Goal: Information Seeking & Learning: Learn about a topic

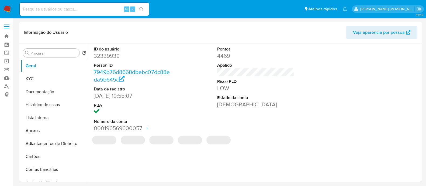
select select "10"
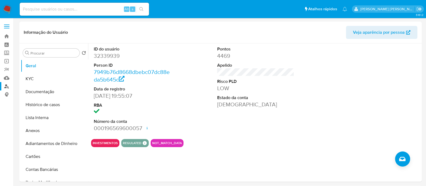
click at [4, 85] on link "Localizador de pessoas" at bounding box center [32, 86] width 64 height 8
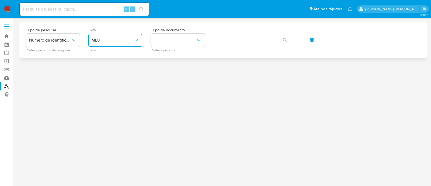
click at [131, 40] on span "MLU" at bounding box center [113, 39] width 42 height 5
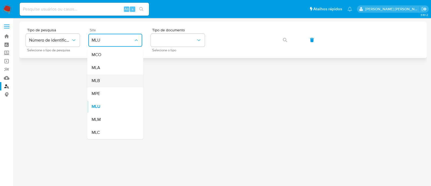
click at [122, 78] on div "MLB" at bounding box center [114, 80] width 44 height 13
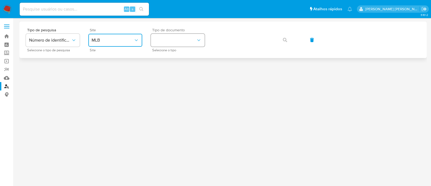
click at [191, 44] on button "identificationType" at bounding box center [178, 40] width 54 height 13
click at [179, 58] on div "CNPJ CNPJ" at bounding box center [176, 57] width 44 height 18
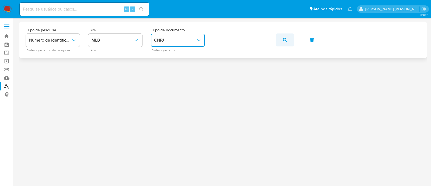
click at [289, 42] on button "button" at bounding box center [285, 39] width 18 height 13
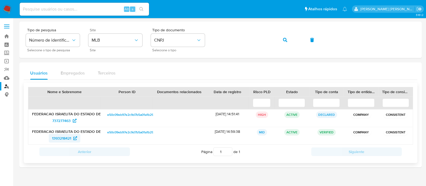
click at [77, 140] on span "1393218421" at bounding box center [64, 138] width 25 height 9
click at [69, 118] on span "737277463" at bounding box center [61, 120] width 18 height 9
click at [69, 138] on span "1393218421" at bounding box center [61, 138] width 19 height 9
click at [286, 40] on icon "button" at bounding box center [285, 40] width 4 height 4
drag, startPoint x: 60, startPoint y: 139, endPoint x: 53, endPoint y: 136, distance: 7.6
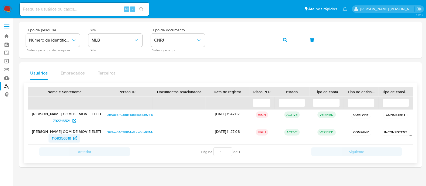
click at [63, 140] on span "1109356319" at bounding box center [61, 138] width 19 height 9
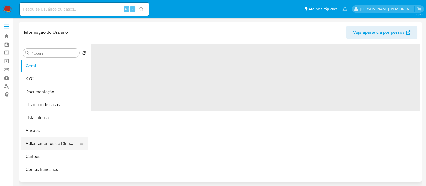
select select "10"
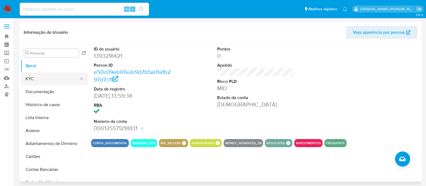
click at [37, 81] on button "KYC" at bounding box center [52, 78] width 63 height 13
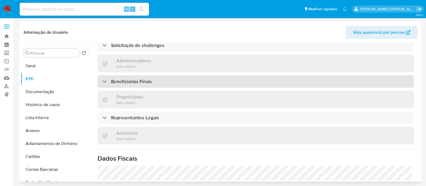
scroll to position [231, 0]
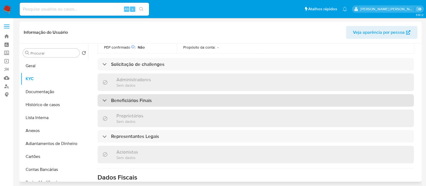
click at [189, 94] on div "Beneficiários Finais" at bounding box center [256, 100] width 317 height 12
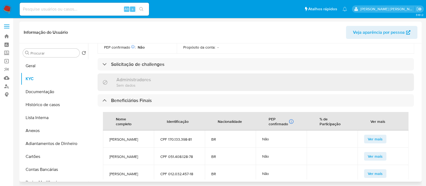
scroll to position [20, 0]
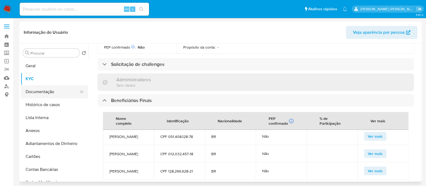
click at [46, 93] on button "Documentação" at bounding box center [52, 91] width 63 height 13
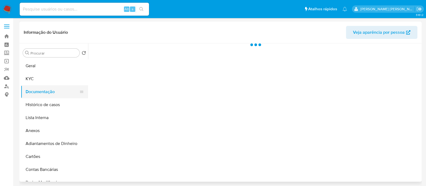
scroll to position [0, 0]
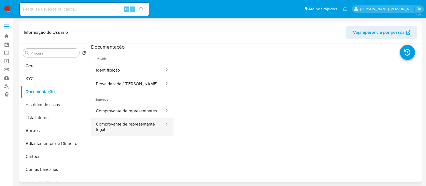
click at [150, 135] on button "Comprovante de representante legal" at bounding box center [128, 127] width 74 height 18
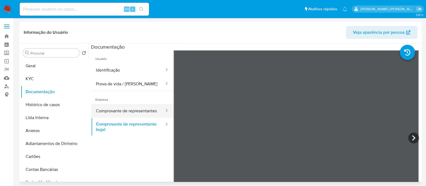
click at [99, 105] on button "Comprovante de representantes" at bounding box center [128, 111] width 74 height 14
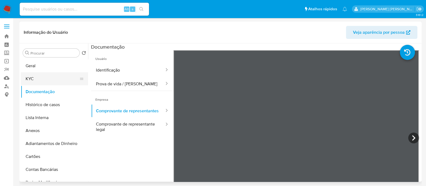
click at [47, 77] on button "KYC" at bounding box center [52, 78] width 63 height 13
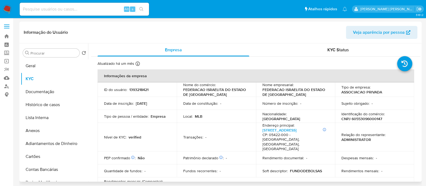
click at [371, 117] on p "CNPJ 60553096000147" at bounding box center [362, 118] width 41 height 5
copy p "60553096000147"
click at [43, 103] on button "Histórico de casos" at bounding box center [52, 104] width 63 height 13
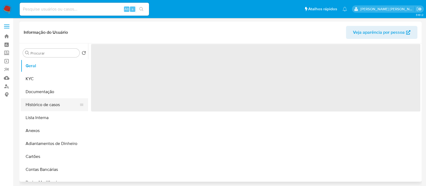
click at [52, 104] on button "Histórico de casos" at bounding box center [52, 104] width 63 height 13
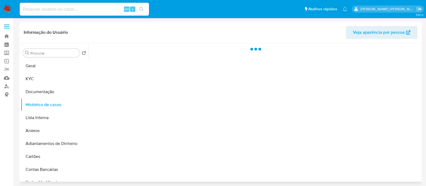
select select "10"
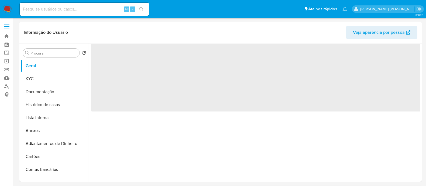
select select "10"
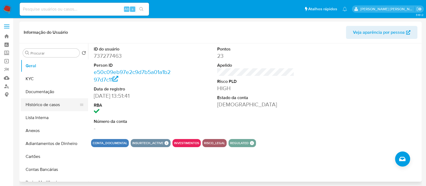
click at [23, 103] on button "Histórico de casos" at bounding box center [52, 104] width 63 height 13
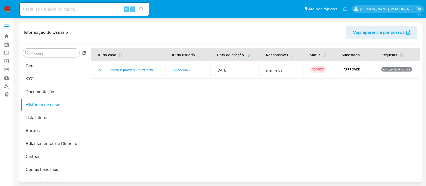
click at [263, 100] on div at bounding box center [254, 112] width 333 height 138
click at [44, 129] on button "Anexos" at bounding box center [52, 130] width 63 height 13
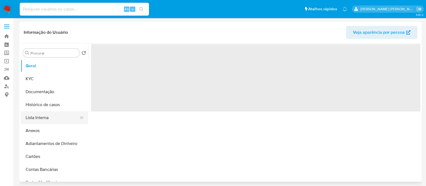
select select "10"
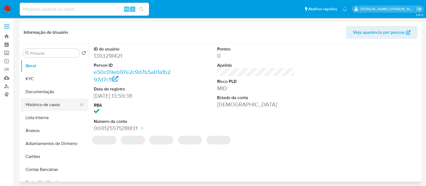
click at [55, 107] on button "Histórico de casos" at bounding box center [52, 104] width 63 height 13
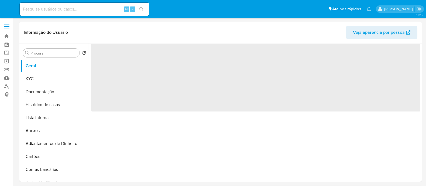
select select "10"
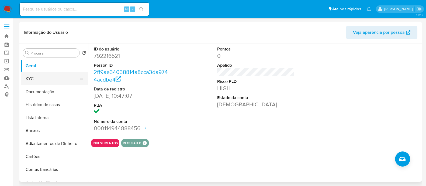
click at [32, 80] on button "KYC" at bounding box center [52, 78] width 63 height 13
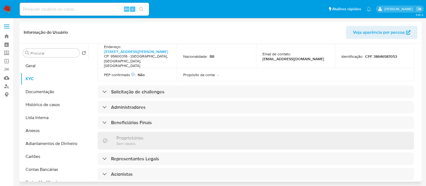
scroll to position [236, 0]
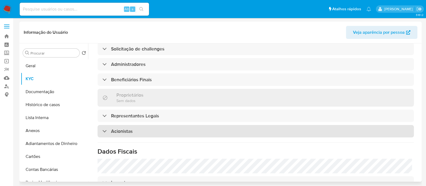
click at [143, 125] on div "Acionistas" at bounding box center [256, 131] width 317 height 12
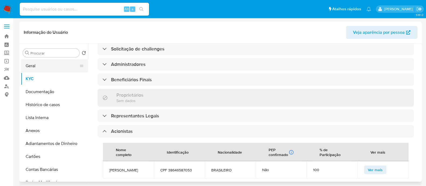
click at [37, 70] on button "Geral" at bounding box center [52, 65] width 63 height 13
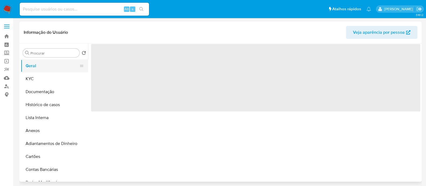
scroll to position [0, 0]
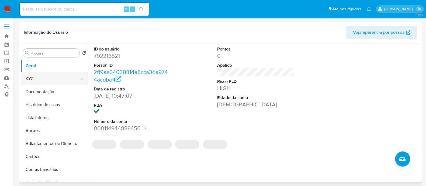
click at [35, 80] on button "KYC" at bounding box center [52, 78] width 63 height 13
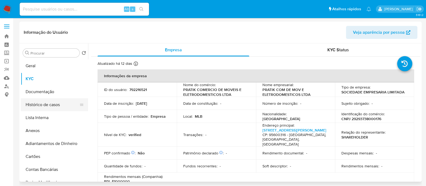
click at [57, 107] on button "Histórico de casos" at bounding box center [52, 104] width 63 height 13
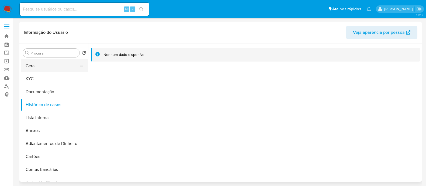
click at [57, 71] on button "Geral" at bounding box center [52, 65] width 63 height 13
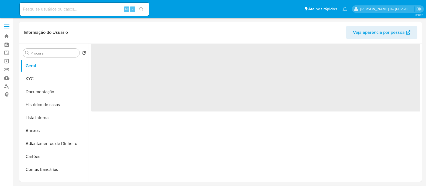
select select "10"
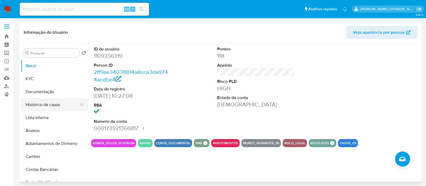
click at [46, 106] on button "Histórico de casos" at bounding box center [52, 104] width 63 height 13
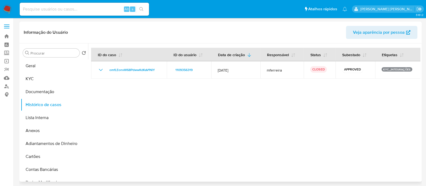
click at [361, 98] on div at bounding box center [254, 112] width 333 height 138
